Goal: Information Seeking & Learning: Find specific fact

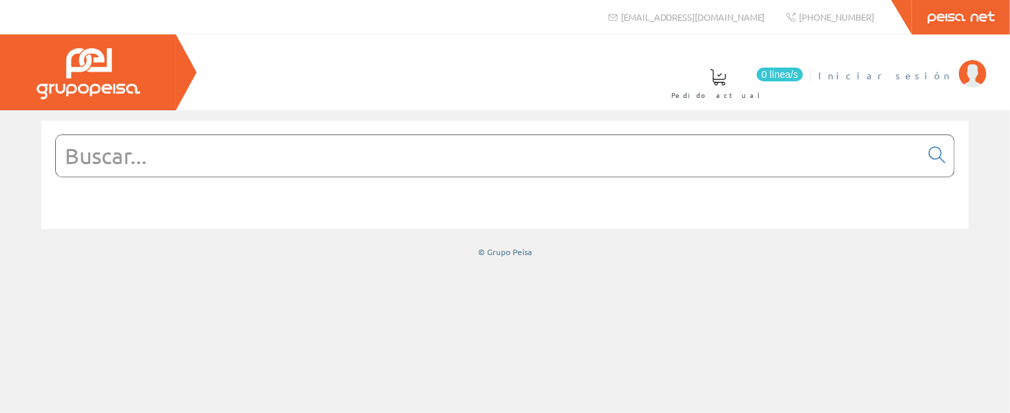
click at [898, 69] on span "Iniciar sesión" at bounding box center [885, 75] width 134 height 14
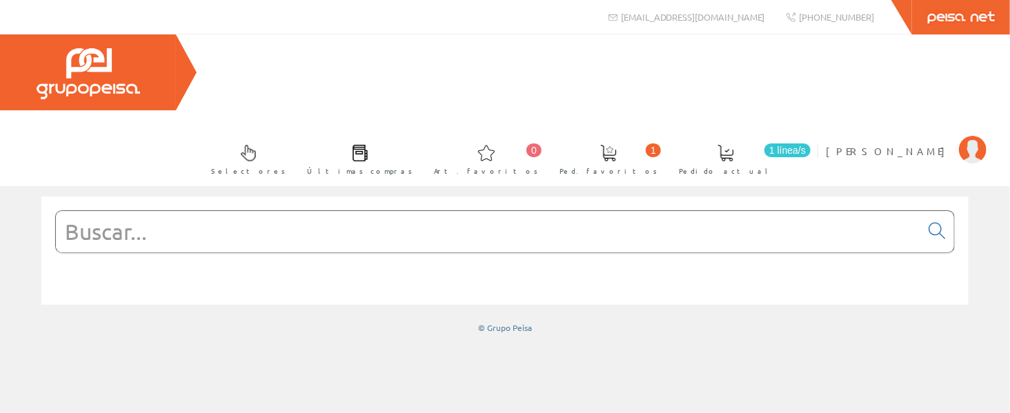
click at [801, 211] on input "text" at bounding box center [488, 231] width 865 height 41
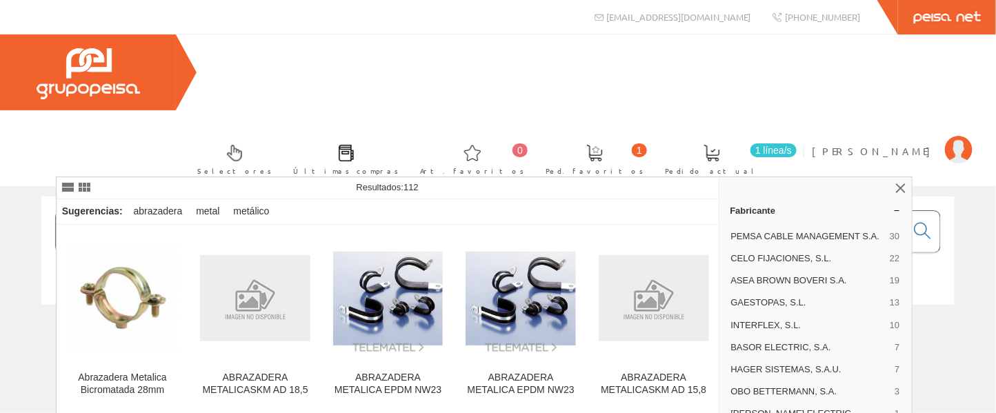
type input "abrazadera metalica"
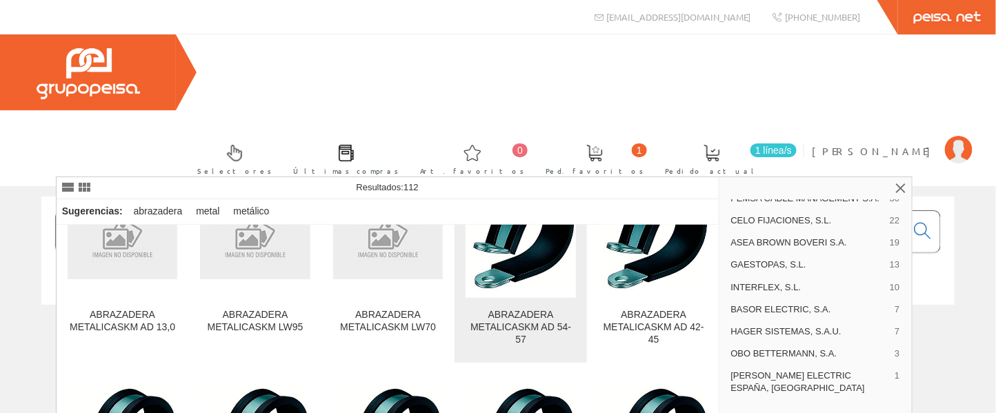
scroll to position [276, 0]
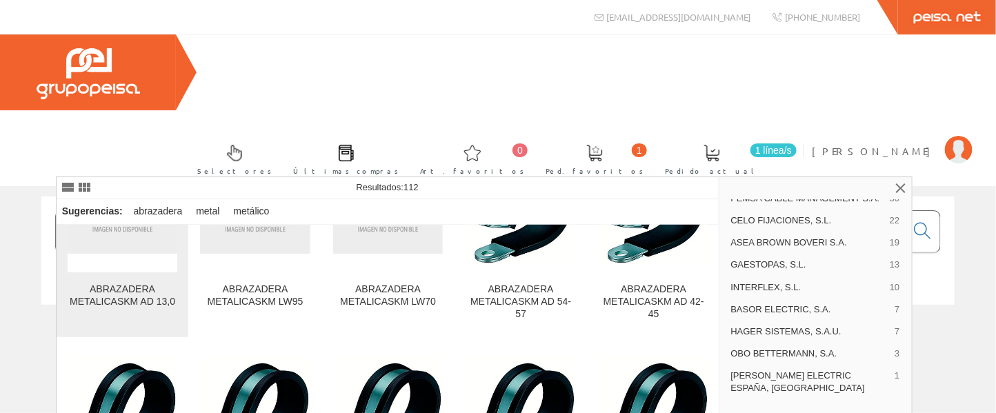
click at [159, 281] on link "ABRAZADERA METALICASKM AD 13,0" at bounding box center [123, 236] width 132 height 199
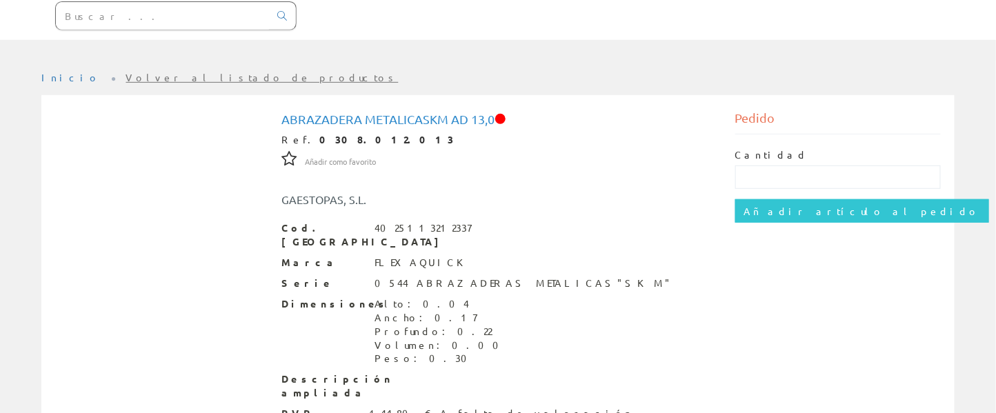
scroll to position [247, 0]
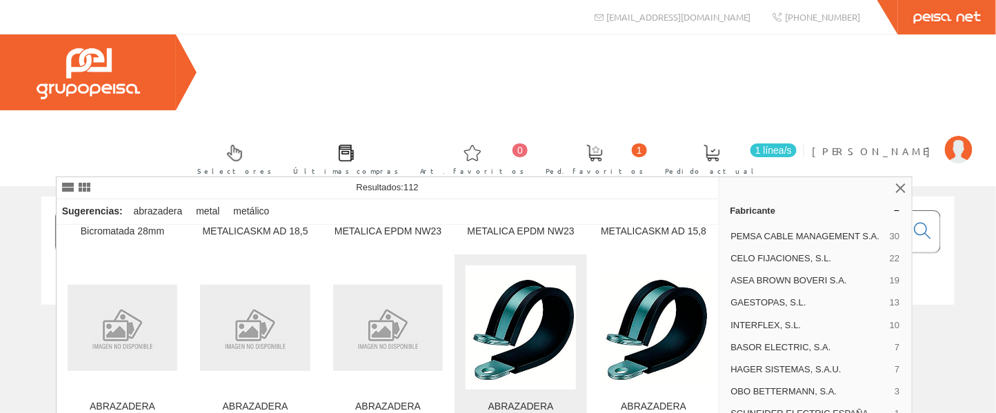
scroll to position [184, 0]
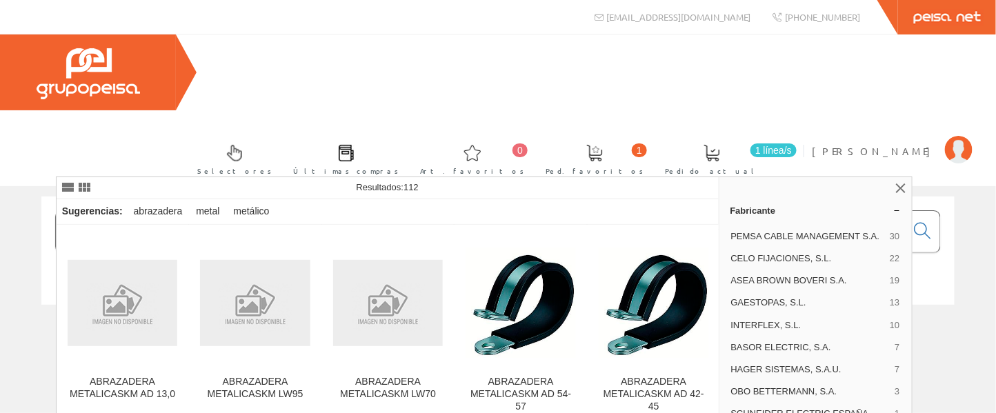
drag, startPoint x: 130, startPoint y: 161, endPoint x: -221, endPoint y: 154, distance: 350.6
click at [0, 154] on html "[EMAIL_ADDRESS][DOMAIN_NAME] [PHONE_NUMBER] 0 1" at bounding box center [498, 206] width 996 height 413
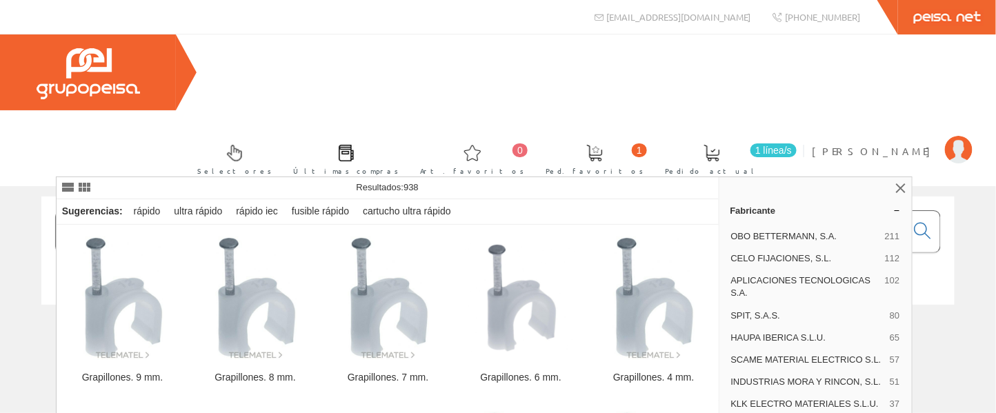
click at [275, 211] on input "grapa" at bounding box center [481, 231] width 851 height 41
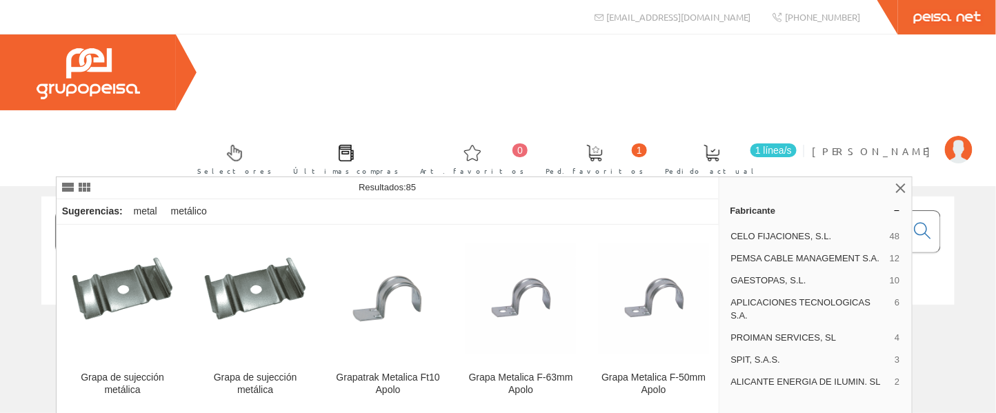
type input "grapa metalica"
